Goal: Navigation & Orientation: Find specific page/section

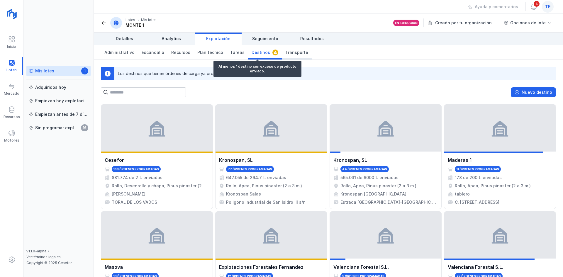
scroll to position [176, 0]
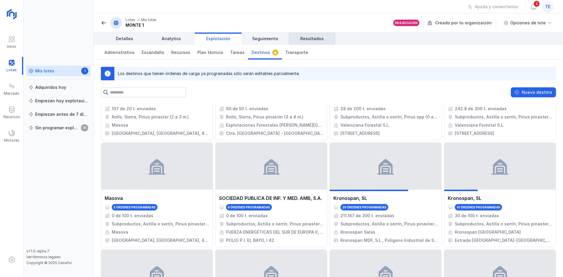
click at [302, 41] on span "Resultados" at bounding box center [312, 39] width 23 height 6
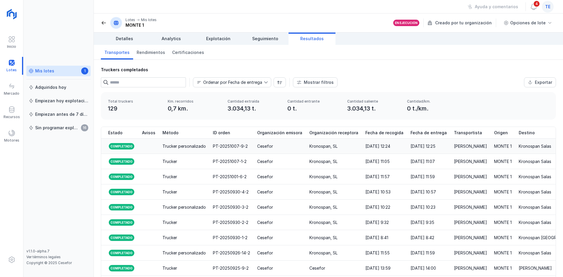
click at [293, 148] on div "Cesefor" at bounding box center [279, 147] width 45 height 6
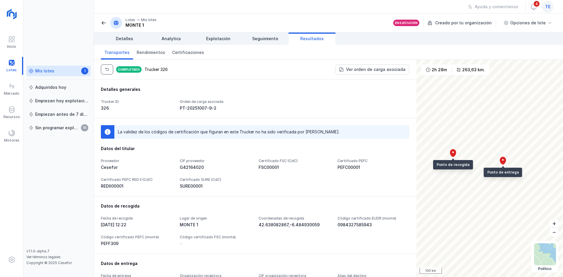
click at [107, 68] on span "button" at bounding box center [107, 69] width 5 height 5
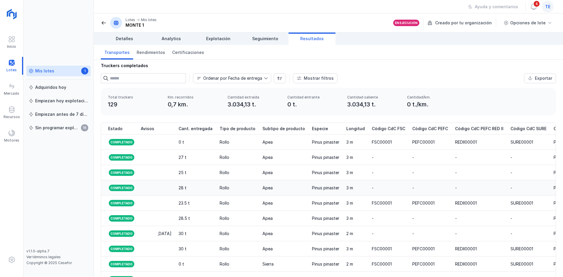
scroll to position [4, 0]
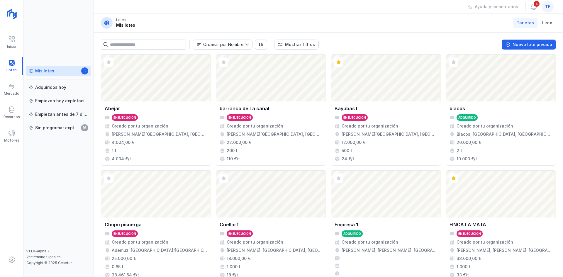
click at [548, 5] on span "te" at bounding box center [548, 7] width 5 height 6
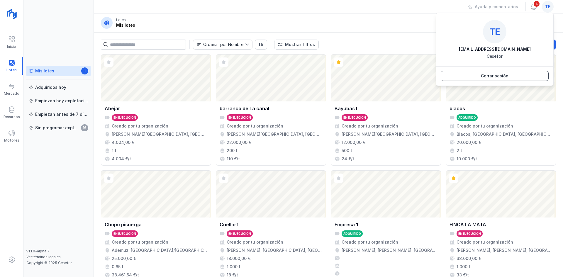
click at [488, 73] on div "Cerrar sesión" at bounding box center [495, 76] width 28 height 6
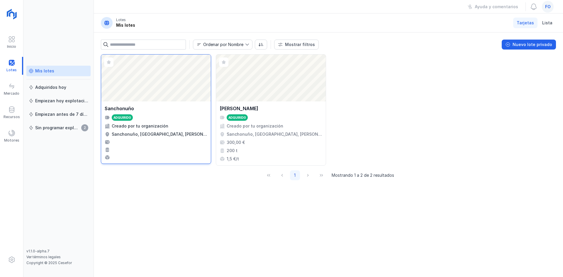
click at [164, 87] on div "Abrir lote" at bounding box center [156, 78] width 110 height 47
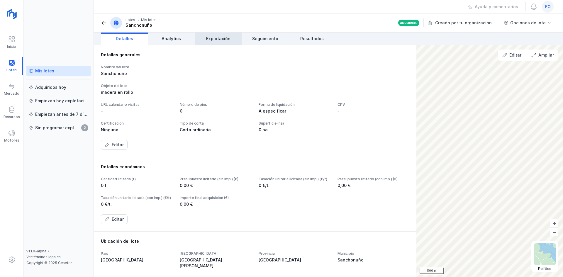
click at [228, 40] on span "Explotación" at bounding box center [218, 39] width 24 height 6
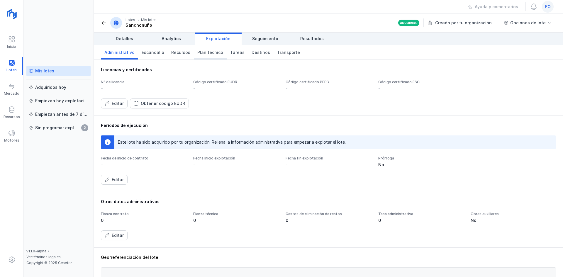
click at [207, 52] on span "Plan técnico" at bounding box center [211, 53] width 26 height 6
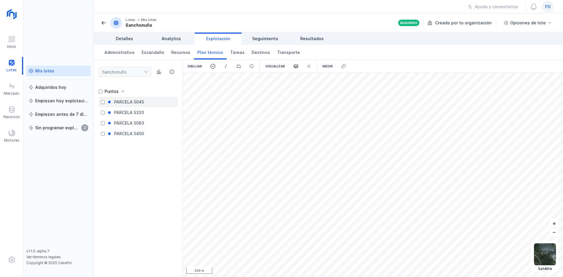
click at [139, 102] on div "PARCELA 5045" at bounding box center [129, 102] width 30 height 6
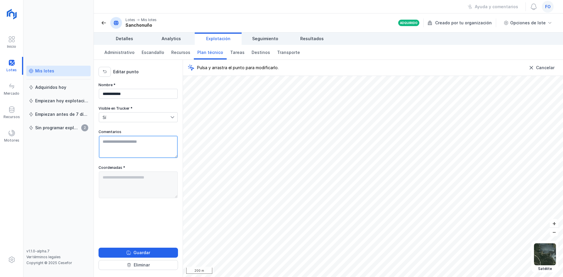
drag, startPoint x: 142, startPoint y: 142, endPoint x: 90, endPoint y: 144, distance: 52.0
click at [90, 144] on div "**********" at bounding box center [281, 138] width 563 height 277
click at [164, 141] on textarea "Comentarios" at bounding box center [138, 147] width 79 height 22
click at [108, 70] on button "button" at bounding box center [105, 72] width 12 height 10
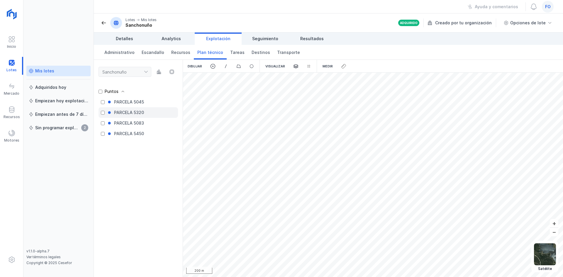
click at [143, 113] on div "PARCELA 5320" at bounding box center [129, 113] width 30 height 6
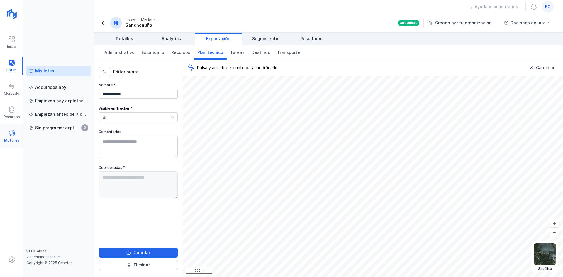
click at [14, 134] on span at bounding box center [11, 133] width 7 height 7
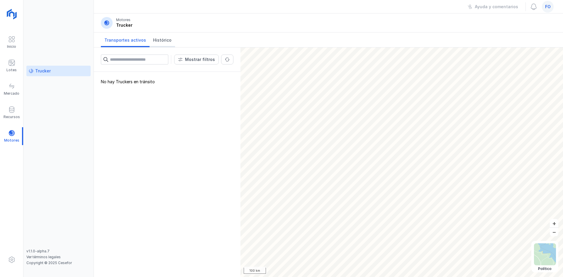
click at [164, 38] on span "Histórico" at bounding box center [162, 40] width 18 height 6
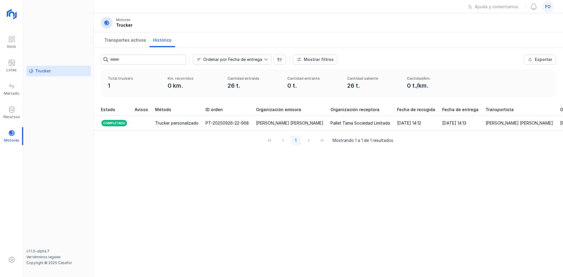
click at [546, 5] on span "fo" at bounding box center [549, 7] width 6 height 6
click at [508, 75] on div "Cerrar sesión" at bounding box center [495, 76] width 28 height 6
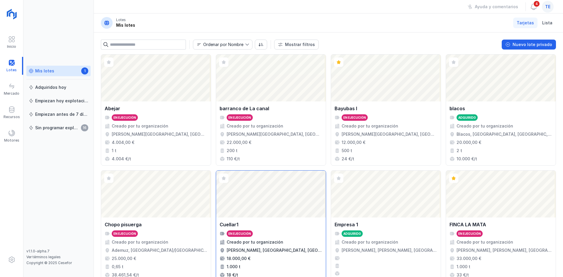
drag, startPoint x: 0, startPoint y: 0, endPoint x: 299, endPoint y: 196, distance: 357.6
click at [299, 196] on div "Abrir lote" at bounding box center [271, 194] width 110 height 47
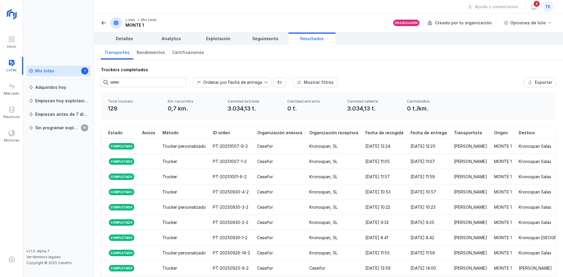
scroll to position [0, 597]
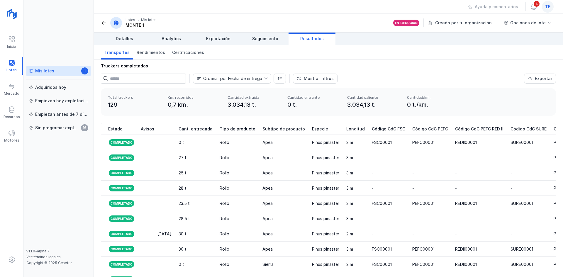
click at [12, 68] on div at bounding box center [11, 66] width 23 height 18
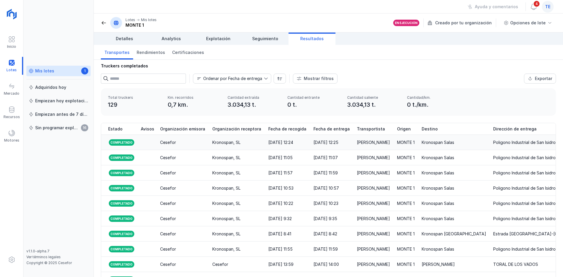
scroll to position [0, 97]
click at [209, 40] on span "Explotación" at bounding box center [218, 39] width 24 height 6
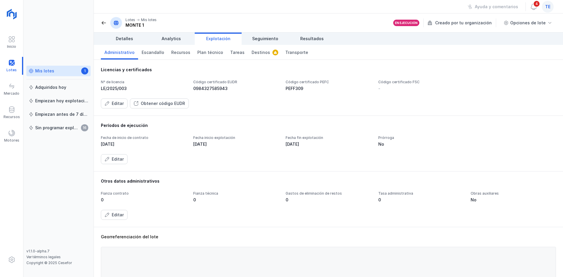
drag, startPoint x: 100, startPoint y: 87, endPoint x: 118, endPoint y: 74, distance: 22.1
click at [118, 74] on div "Licencias y certificados Nº de licencia LE/2025/003 Código certificado EUDR 098…" at bounding box center [329, 88] width 470 height 56
click at [307, 38] on span "Resultados" at bounding box center [312, 39] width 23 height 6
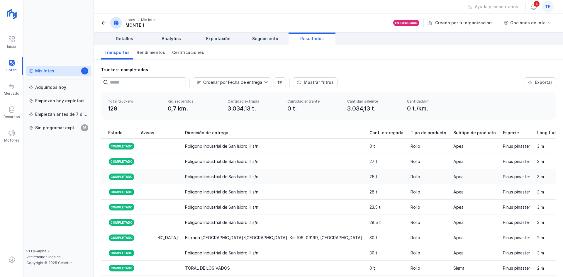
scroll to position [0, 597]
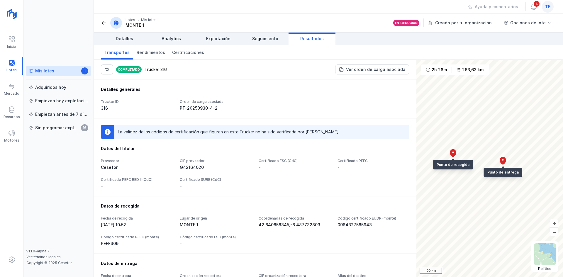
click at [105, 21] on span at bounding box center [104, 23] width 6 height 6
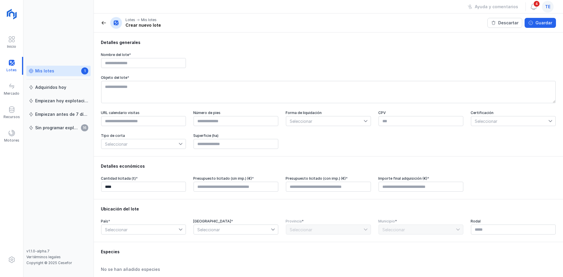
scroll to position [93, 0]
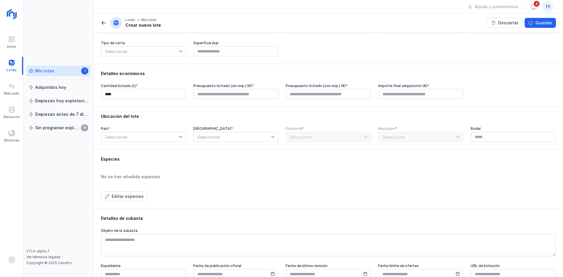
click at [28, 73] on link "Mis lotes 1" at bounding box center [58, 71] width 64 height 11
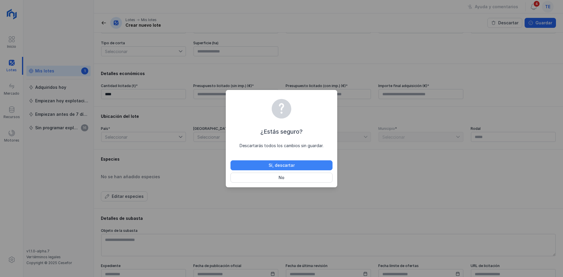
click at [291, 168] on button "Sí, descartar" at bounding box center [282, 166] width 102 height 10
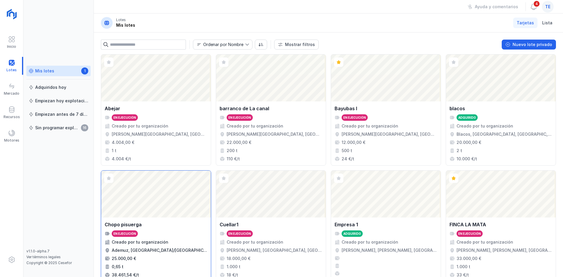
scroll to position [158, 0]
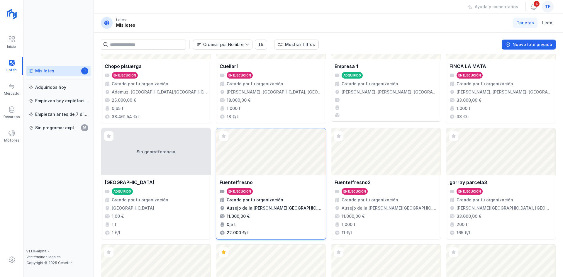
click at [259, 153] on div "Abrir lote" at bounding box center [271, 152] width 110 height 47
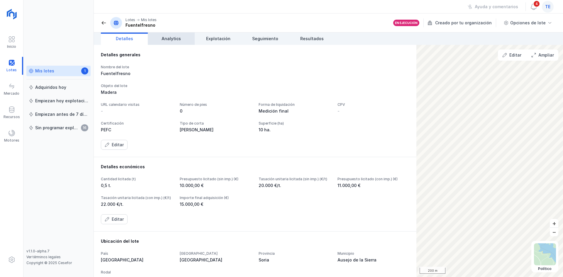
click at [190, 38] on link "Analytics" at bounding box center [171, 39] width 47 height 12
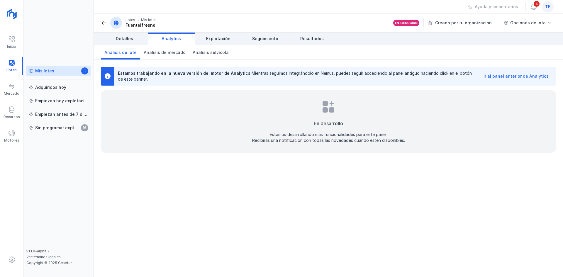
click at [533, 75] on div "Ir al panel anterior de Analytics" at bounding box center [516, 76] width 65 height 6
click at [9, 93] on div "Mercado" at bounding box center [12, 93] width 16 height 5
